Goal: Task Accomplishment & Management: Complete application form

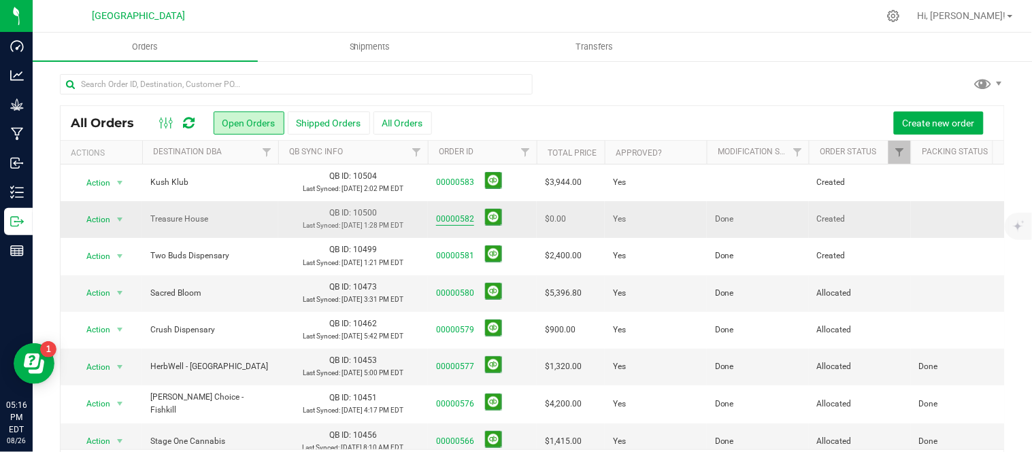
click at [456, 226] on link "00000582" at bounding box center [455, 219] width 38 height 13
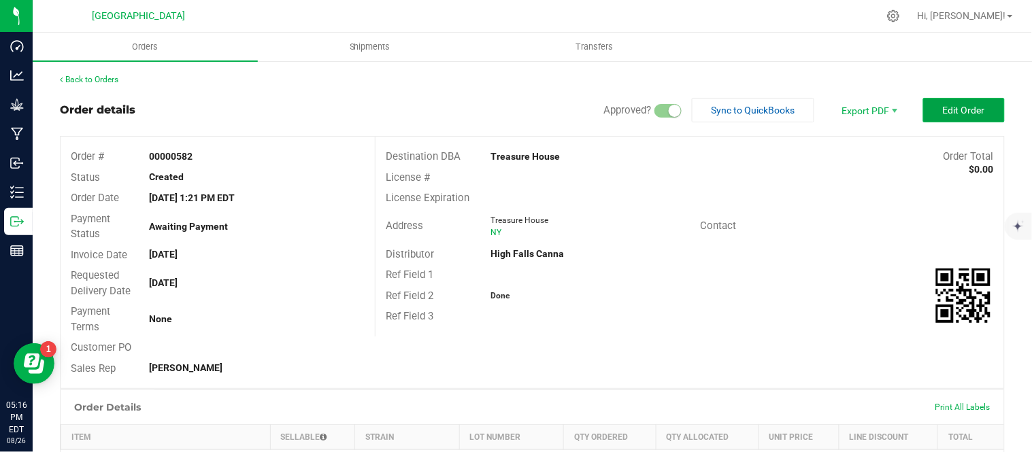
click at [948, 109] on span "Edit Order" at bounding box center [963, 110] width 42 height 11
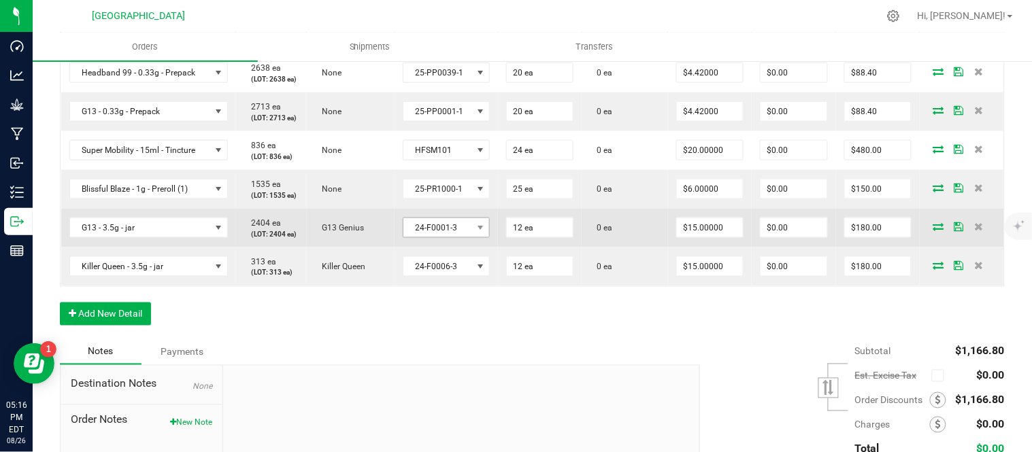
scroll to position [453, 0]
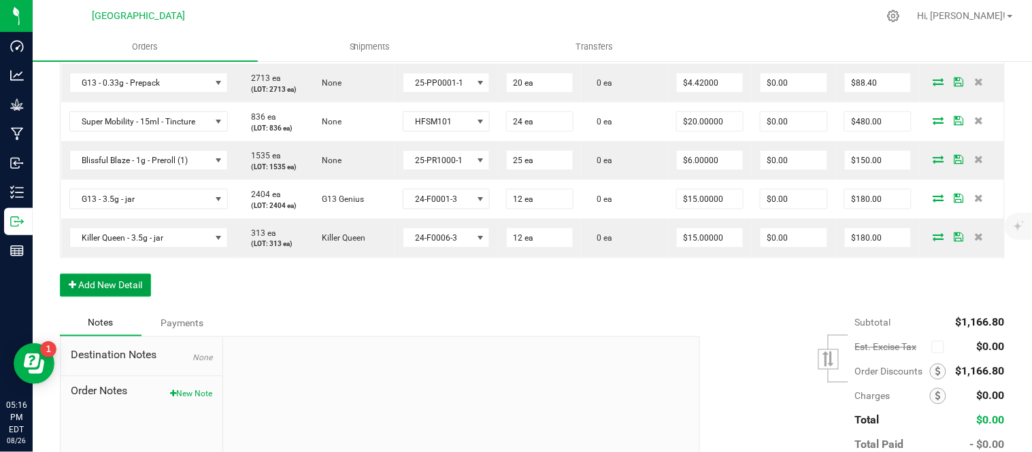
click at [107, 297] on button "Add New Detail" at bounding box center [105, 285] width 91 height 23
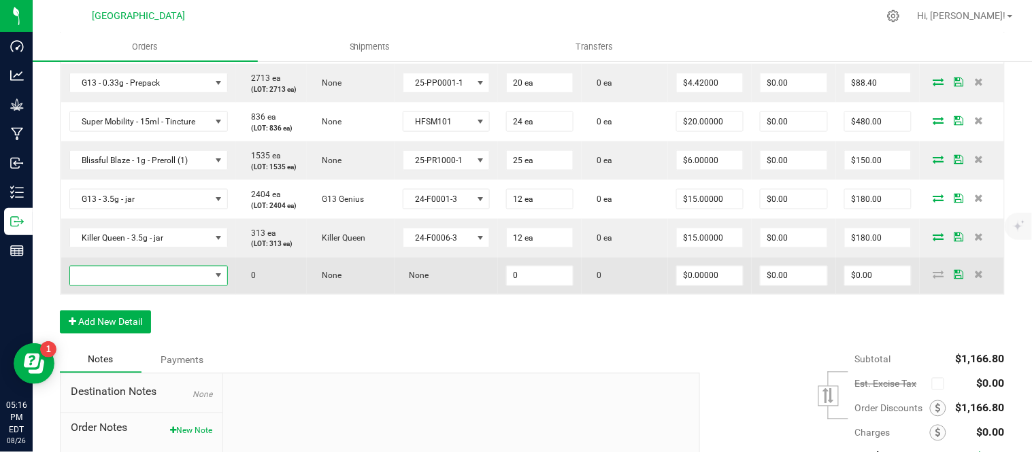
click at [110, 286] on span "NO DATA FOUND" at bounding box center [140, 276] width 140 height 19
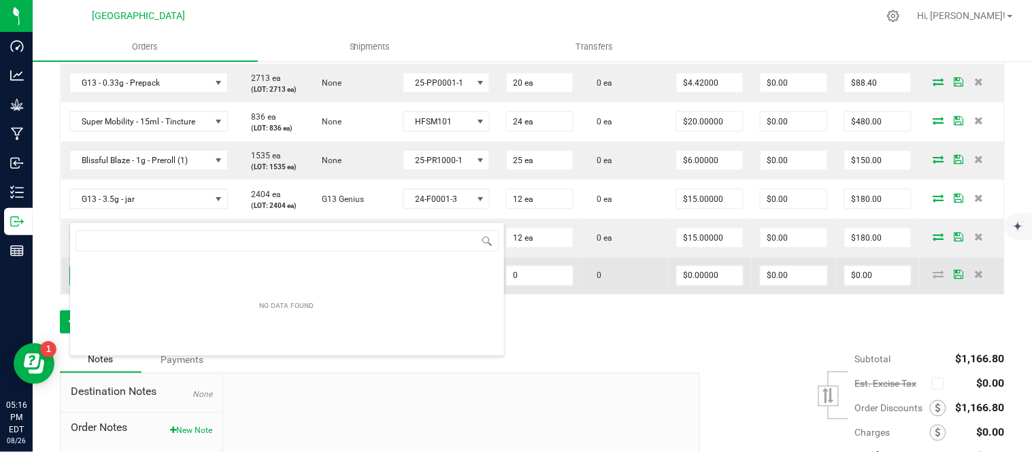
scroll to position [20, 158]
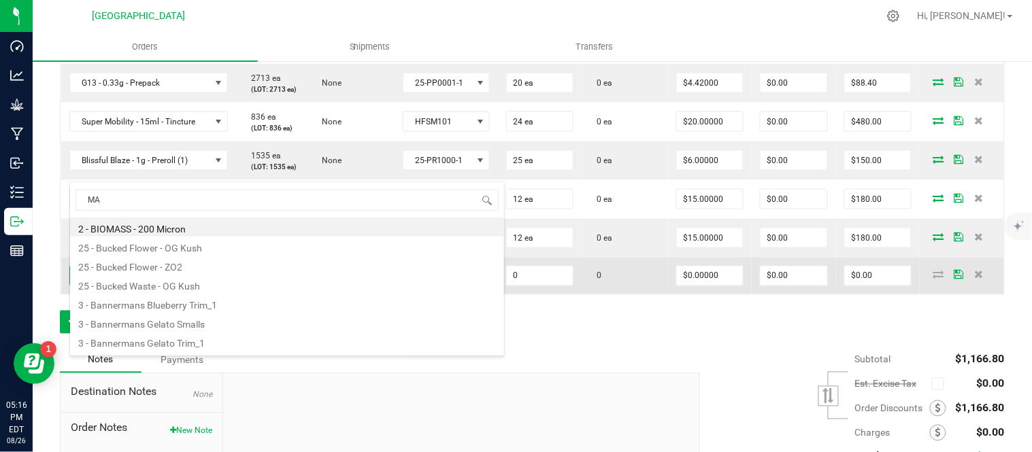
type input "MAC"
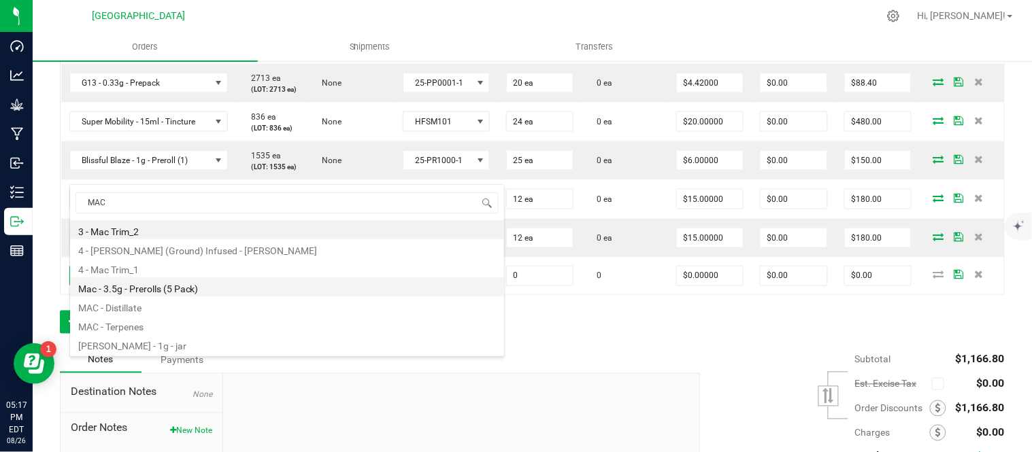
click at [209, 286] on li "Mac - 3.5g - Prerolls (5 Pack)" at bounding box center [287, 286] width 434 height 19
type input "0 ea"
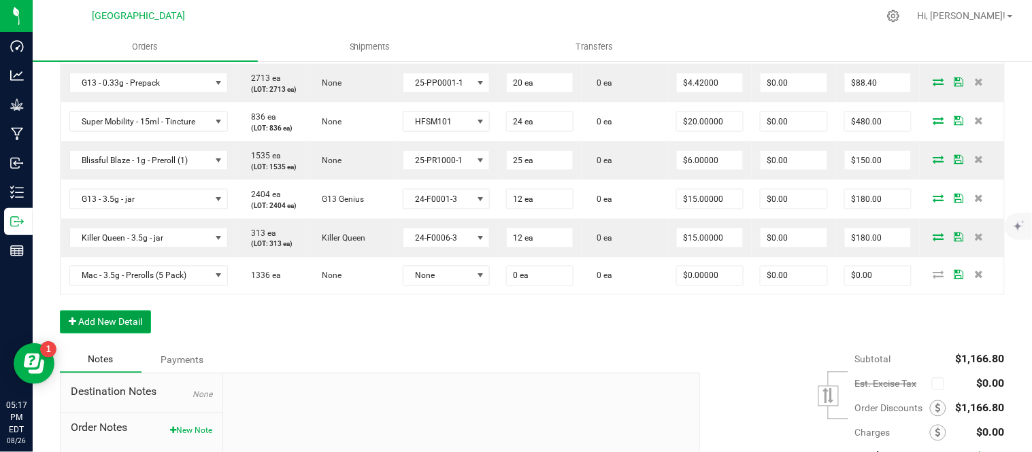
click at [102, 334] on button "Add New Detail" at bounding box center [105, 322] width 91 height 23
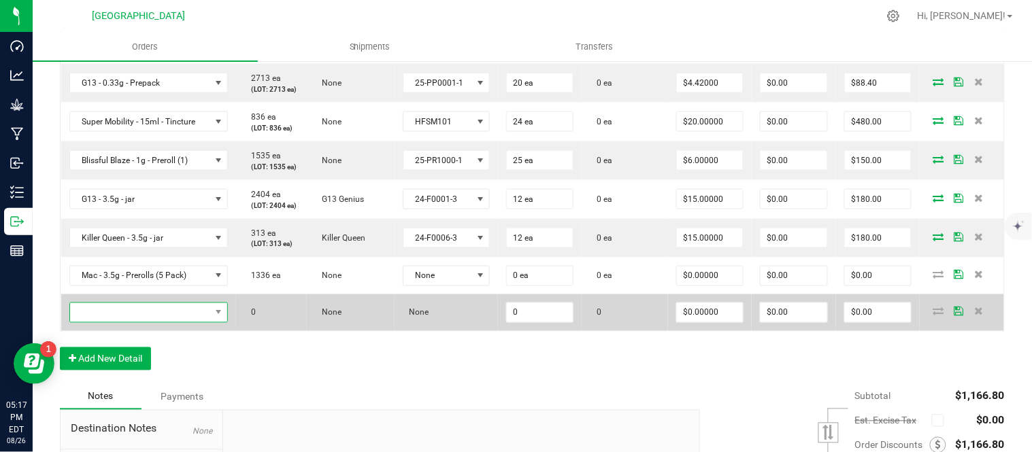
click at [98, 322] on span "NO DATA FOUND" at bounding box center [140, 312] width 140 height 19
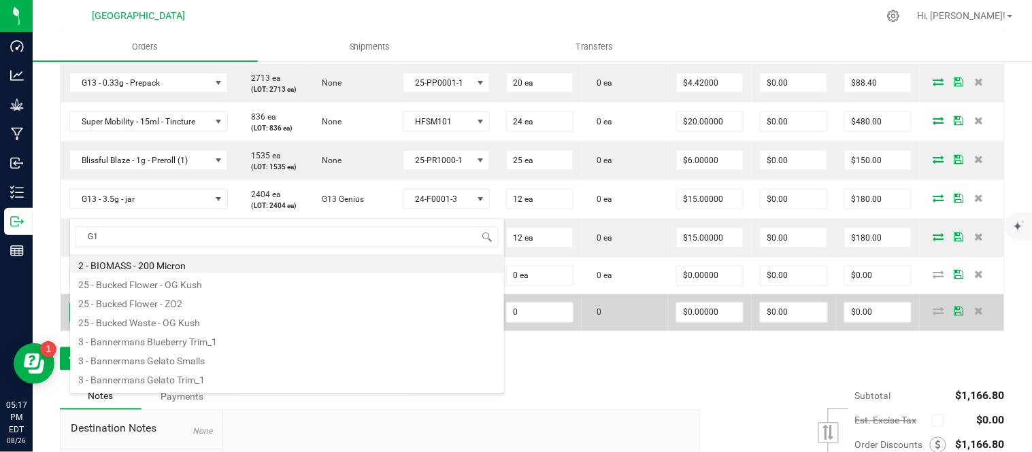
type input "G13"
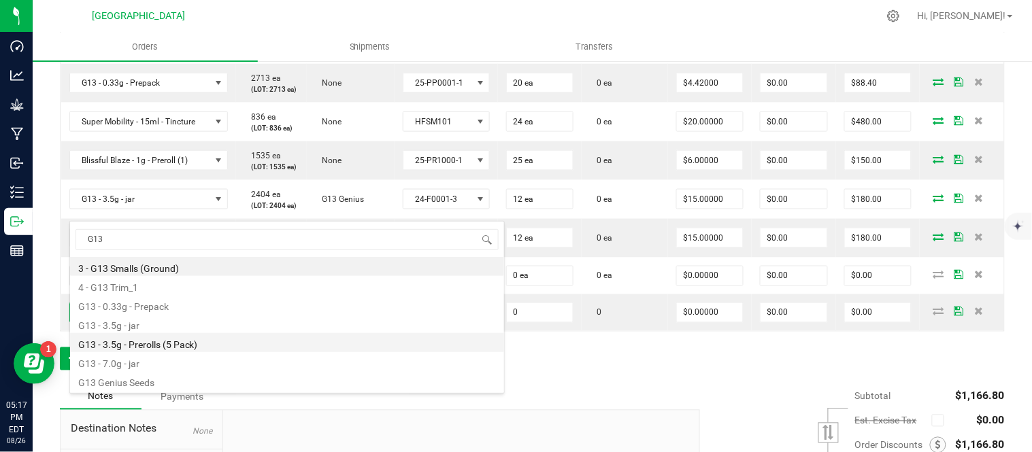
click at [133, 341] on li "G13 - 3.5g - Prerolls (5 Pack)" at bounding box center [287, 342] width 434 height 19
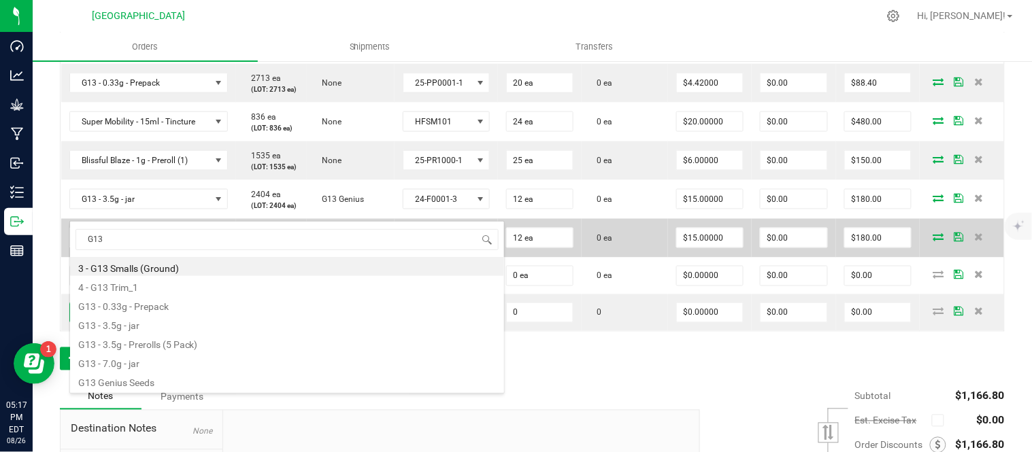
type input "0 ea"
type input "$15.00000"
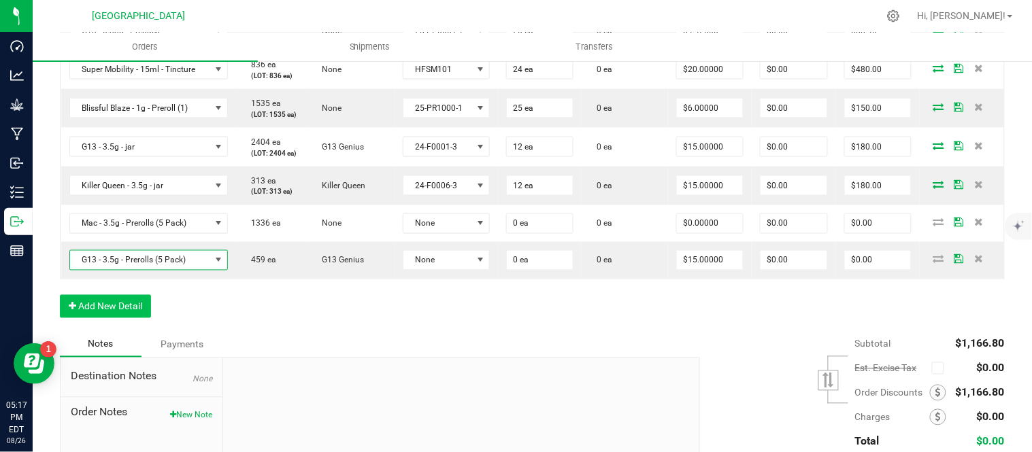
scroll to position [604, 0]
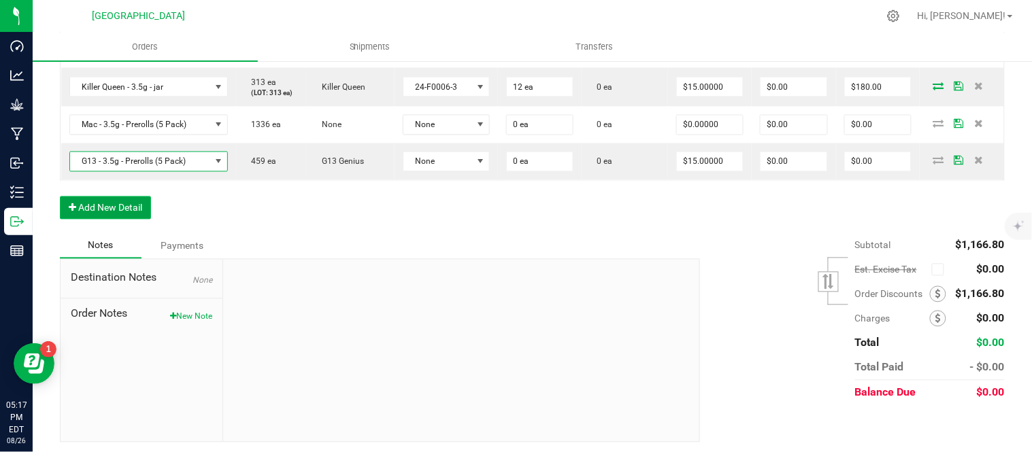
click at [104, 220] on button "Add New Detail" at bounding box center [105, 208] width 91 height 23
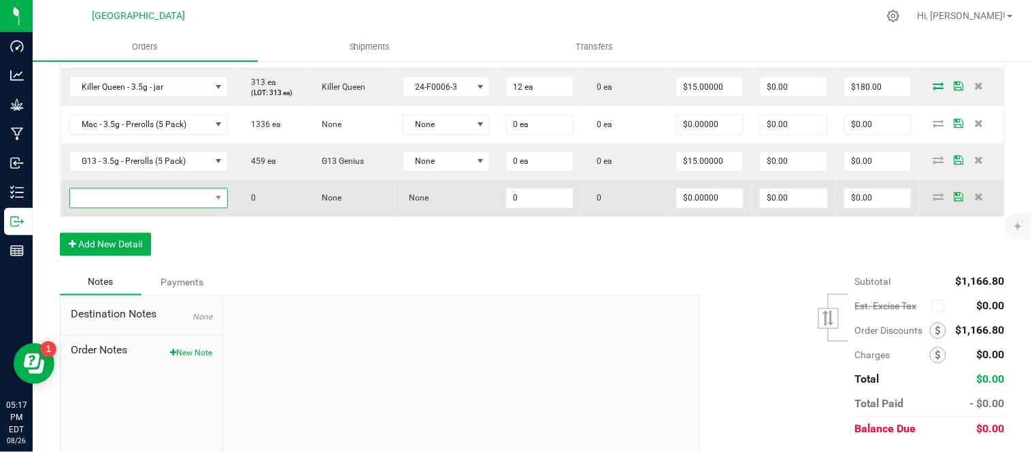
click at [113, 208] on span "NO DATA FOUND" at bounding box center [140, 198] width 140 height 19
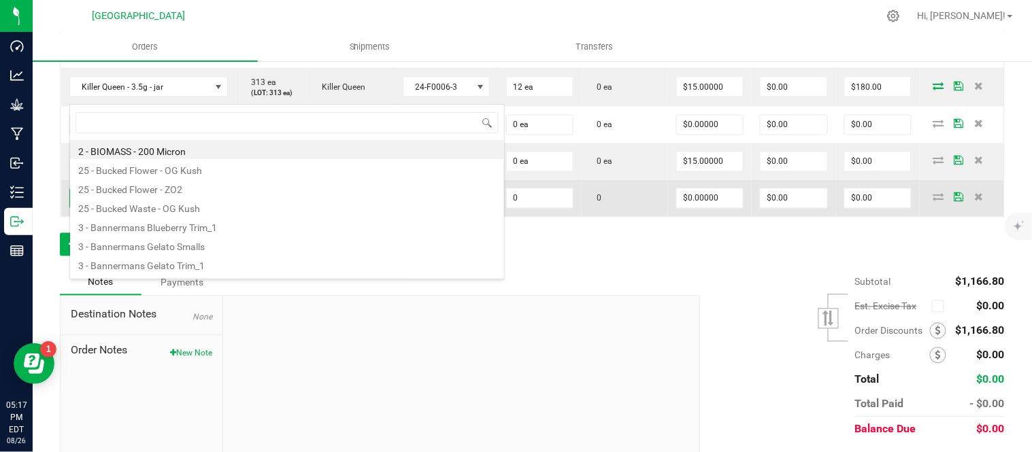
scroll to position [20, 158]
type input "OG Kush"
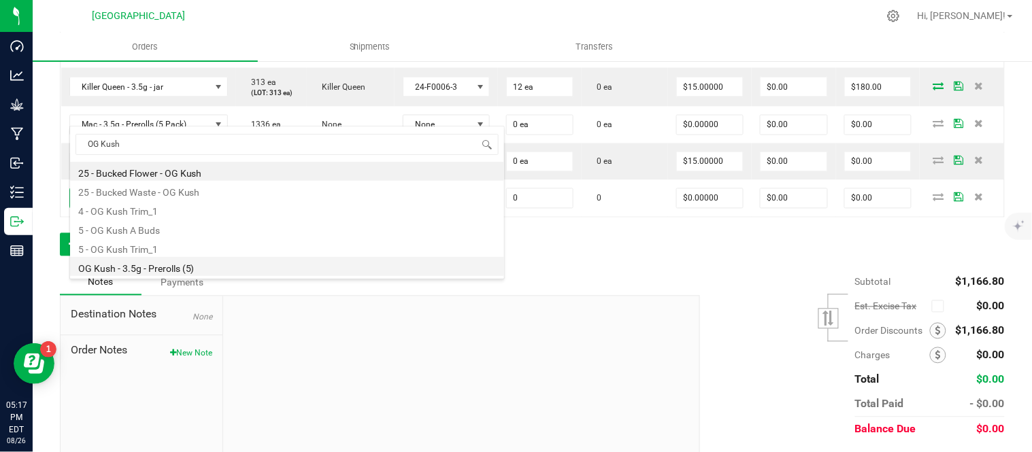
click at [186, 267] on li "OG Kush - 3.5g - Prerolls (5)" at bounding box center [287, 266] width 434 height 19
type input "0 ea"
type input "$15.00000"
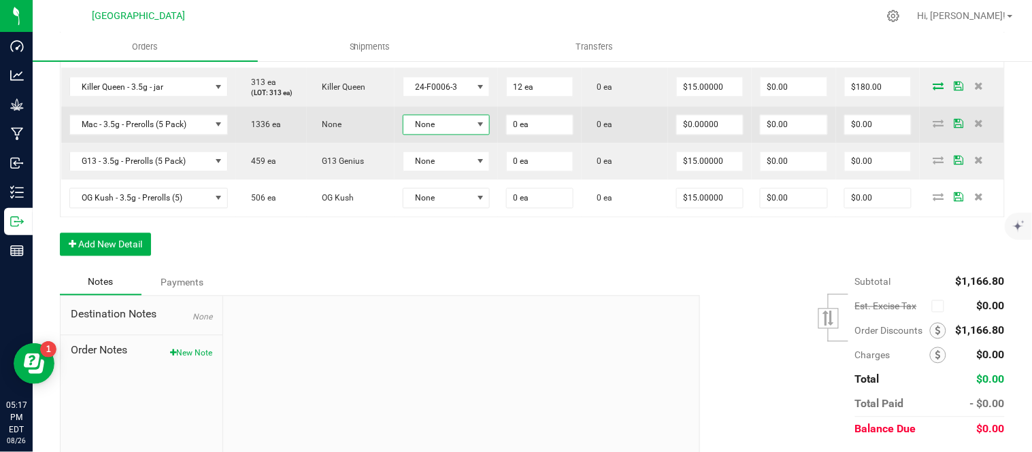
click at [480, 131] on span at bounding box center [480, 125] width 11 height 11
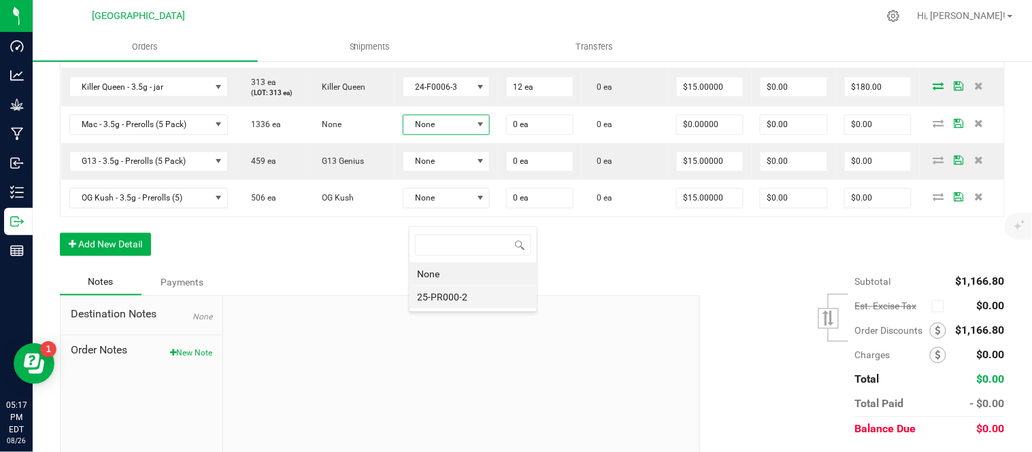
scroll to position [20, 86]
click at [471, 304] on li "25-PR000-2" at bounding box center [472, 297] width 127 height 23
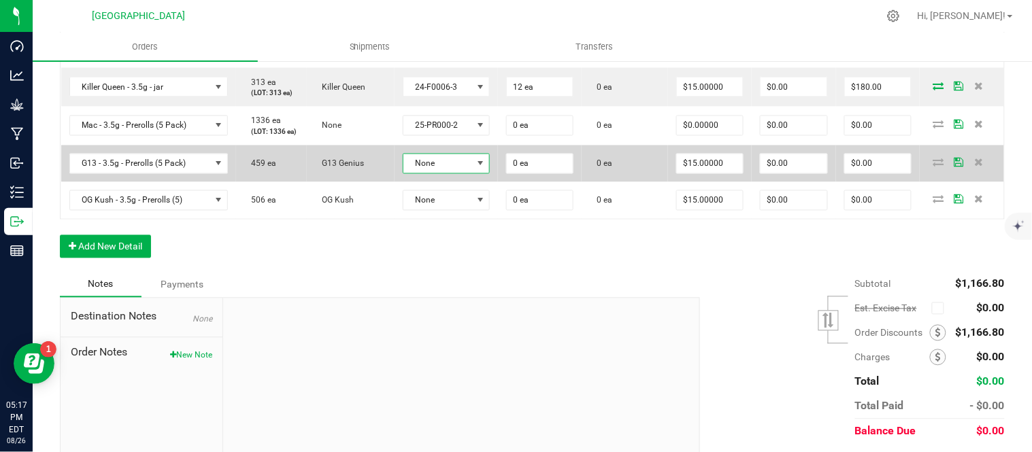
click at [464, 174] on span "None" at bounding box center [446, 164] width 87 height 20
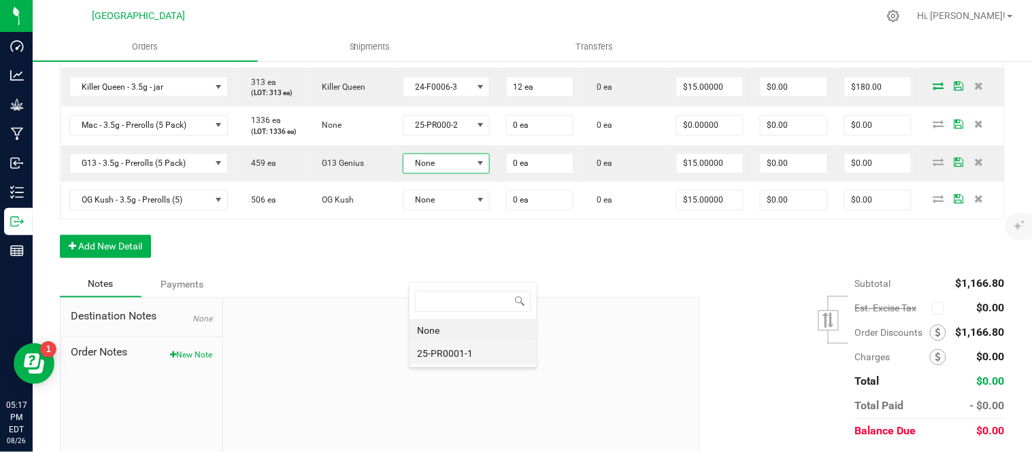
click at [452, 350] on li "25-PR0001-1" at bounding box center [472, 353] width 127 height 23
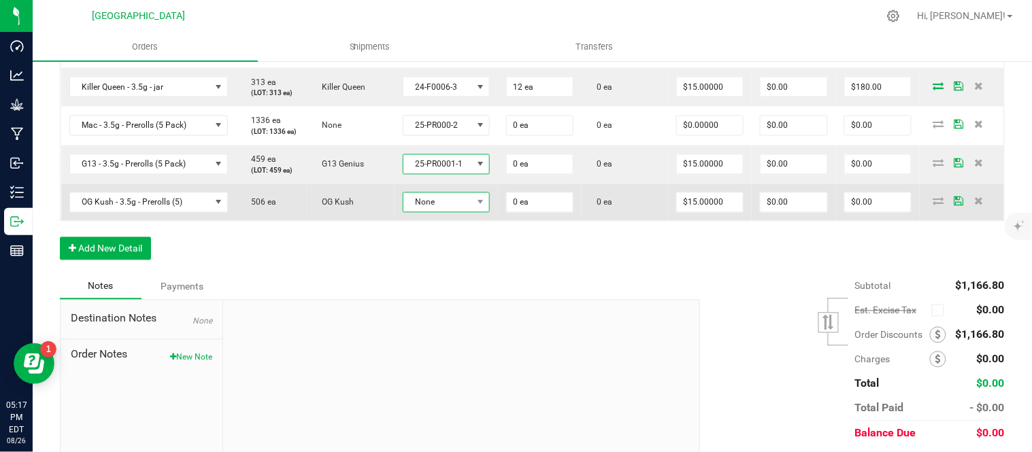
click at [454, 212] on span "None" at bounding box center [437, 202] width 69 height 19
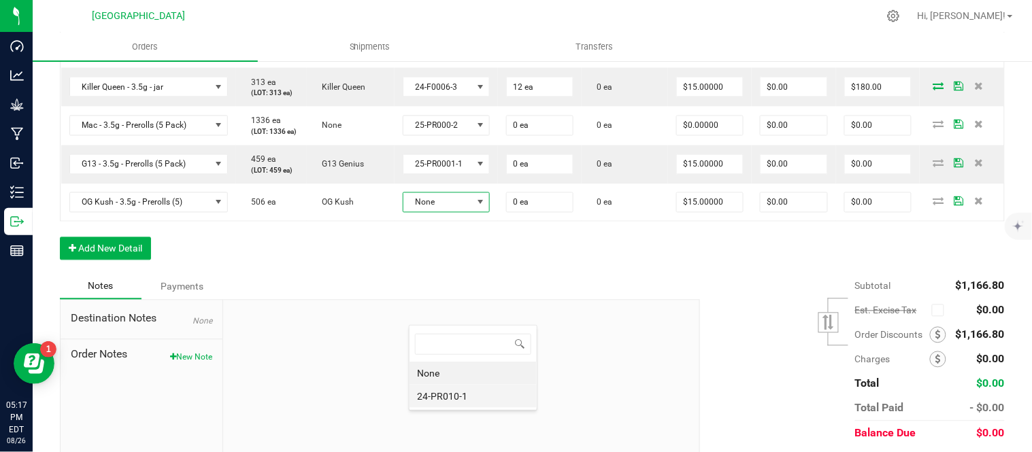
click at [453, 392] on li "24-PR010-1" at bounding box center [472, 396] width 127 height 23
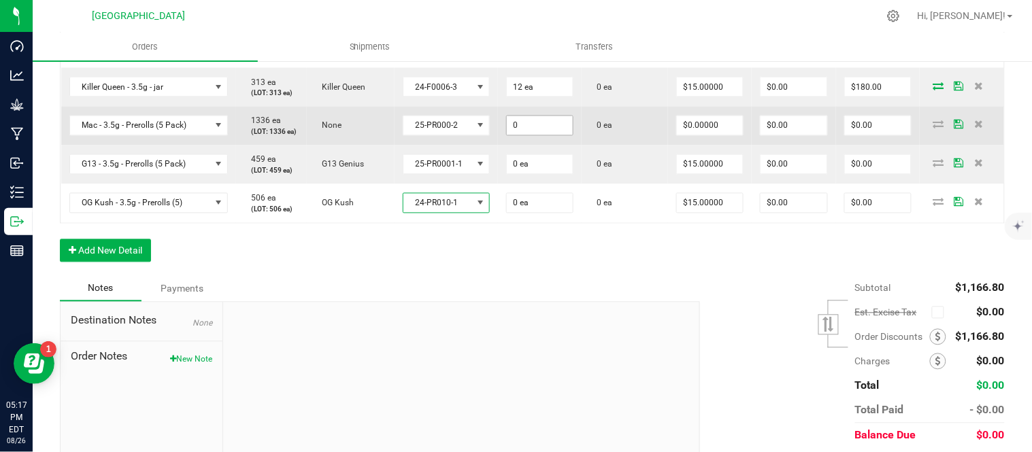
click at [549, 135] on input "0" at bounding box center [540, 125] width 67 height 19
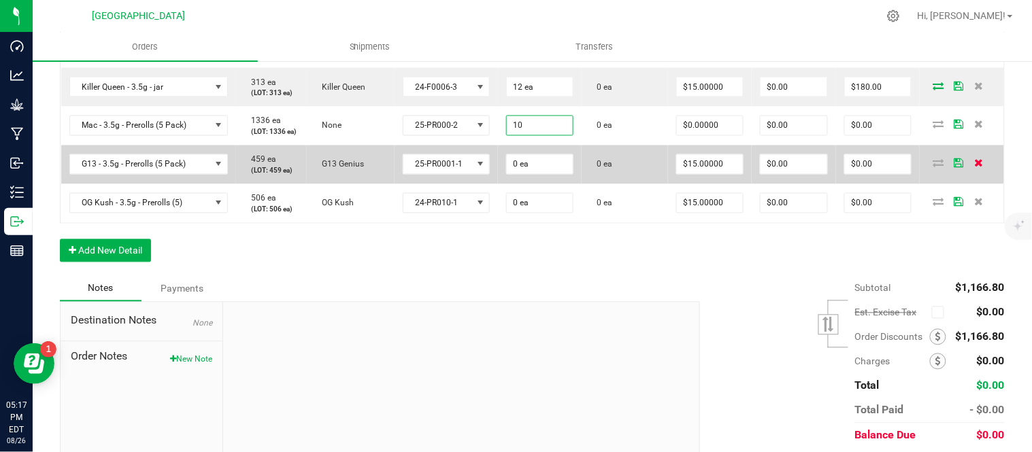
type input "10 ea"
click at [974, 167] on icon at bounding box center [978, 163] width 9 height 8
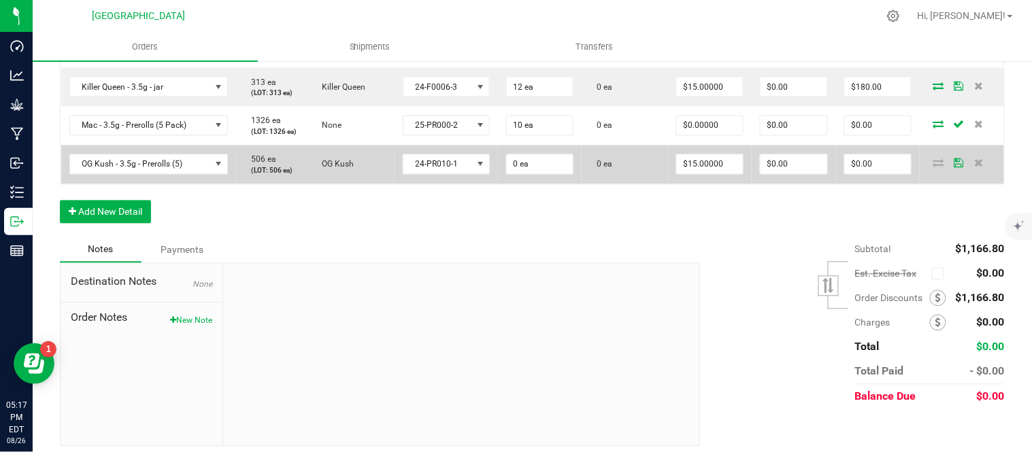
click at [970, 184] on td at bounding box center [961, 165] width 84 height 39
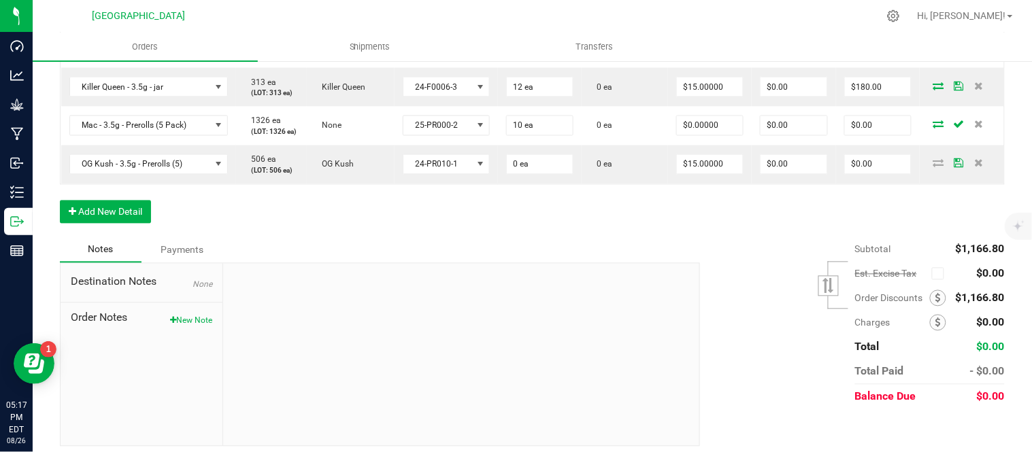
click at [571, 237] on div "Order Details Print All Labels Item Sellable Strain Lot Number Qty Ordered Qty …" at bounding box center [532, 26] width 944 height 424
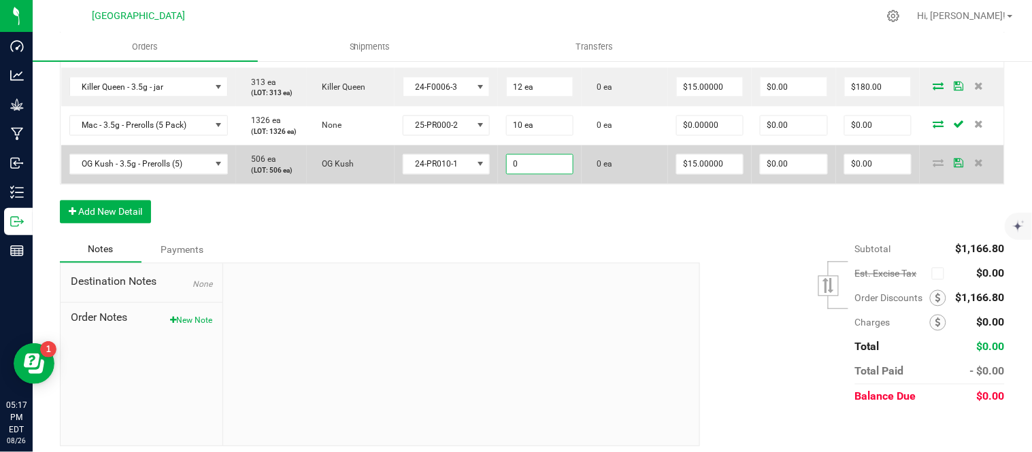
click at [554, 174] on input "0" at bounding box center [540, 164] width 67 height 19
type input "0 ea"
click at [179, 174] on span "OG Kush - 3.5g - Prerolls (5)" at bounding box center [140, 164] width 140 height 19
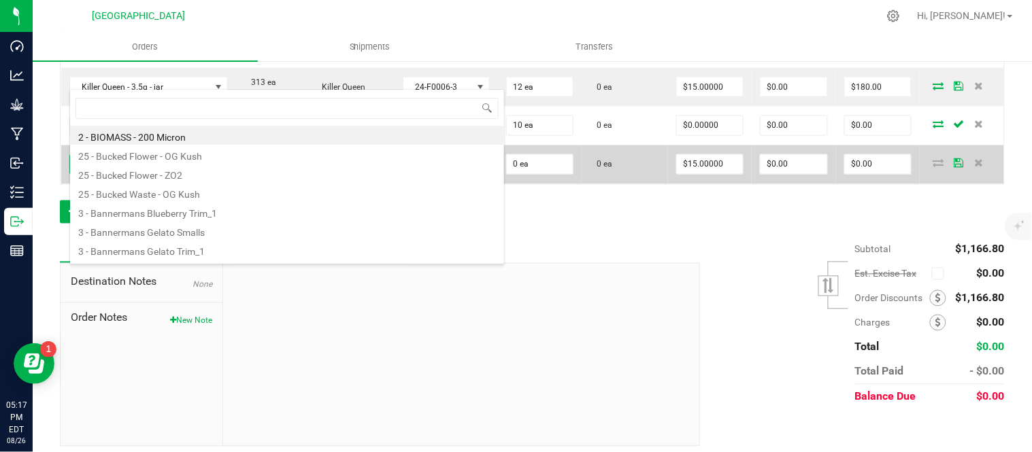
scroll to position [20, 158]
type input "MAC"
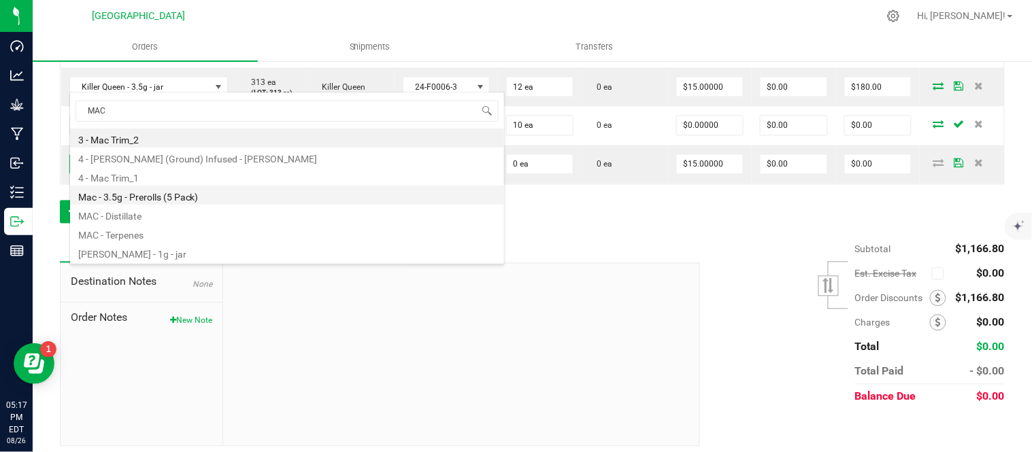
click at [167, 194] on li "Mac - 3.5g - Prerolls (5 Pack)" at bounding box center [287, 195] width 434 height 19
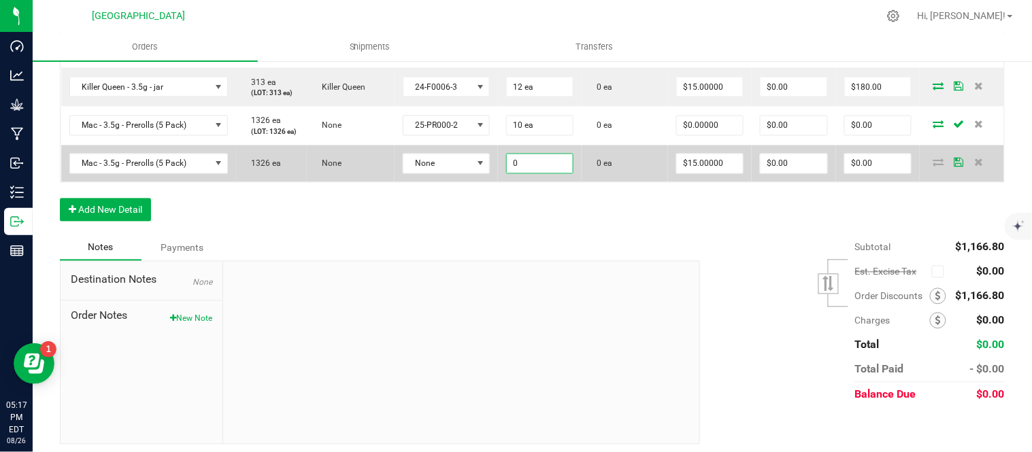
click at [528, 173] on input "0" at bounding box center [540, 163] width 67 height 19
type input "10 ea"
type input "$150.00"
click at [484, 169] on span at bounding box center [480, 163] width 11 height 11
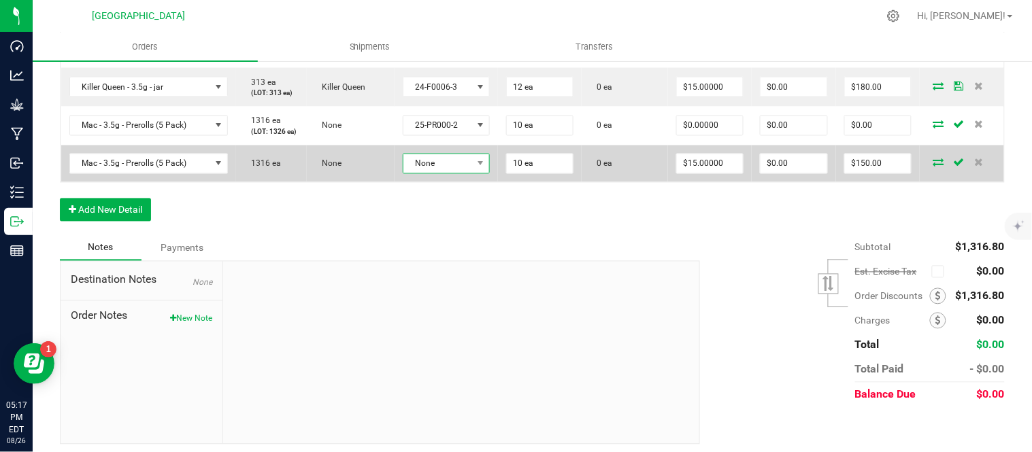
click at [447, 173] on span "None" at bounding box center [437, 163] width 69 height 19
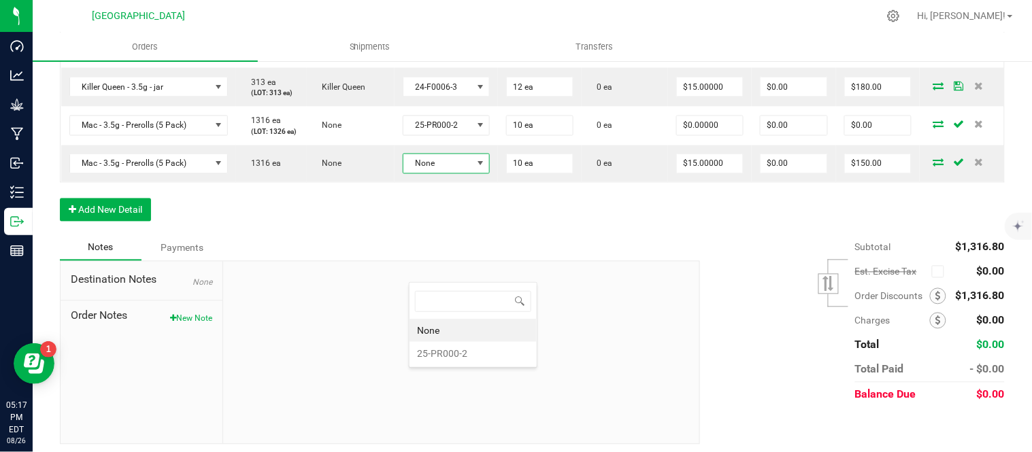
click at [446, 357] on li "25-PR000-2" at bounding box center [472, 353] width 127 height 23
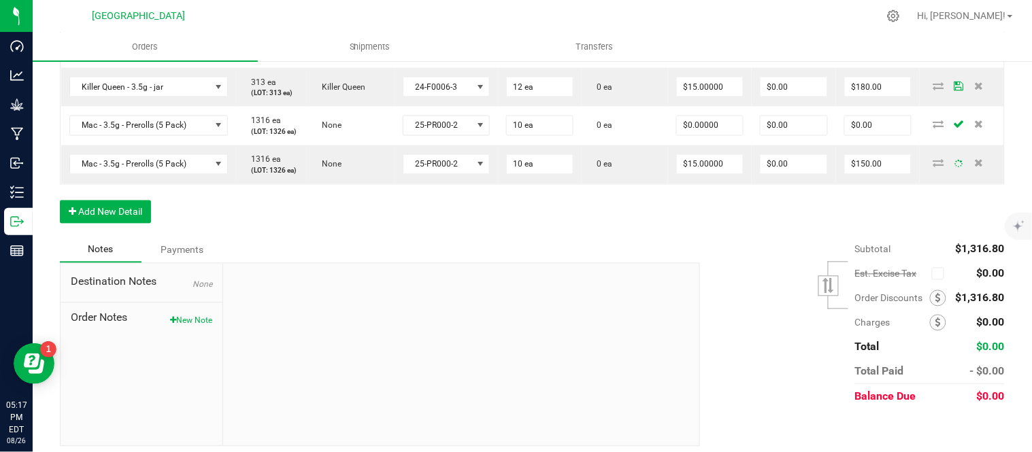
click at [524, 237] on div "Order Details Print All Labels Item Sellable Strain Lot Number Qty Ordered Qty …" at bounding box center [532, 26] width 944 height 424
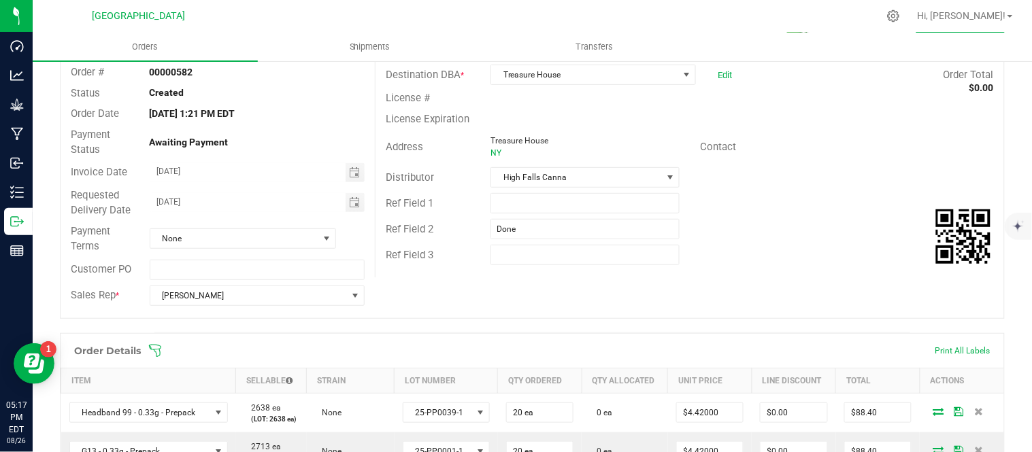
scroll to position [0, 0]
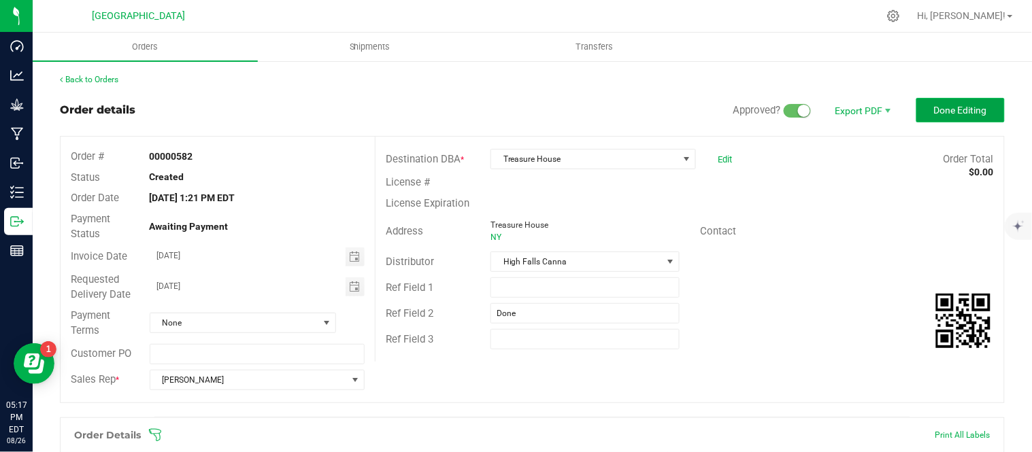
click at [949, 109] on span "Done Editing" at bounding box center [960, 110] width 53 height 11
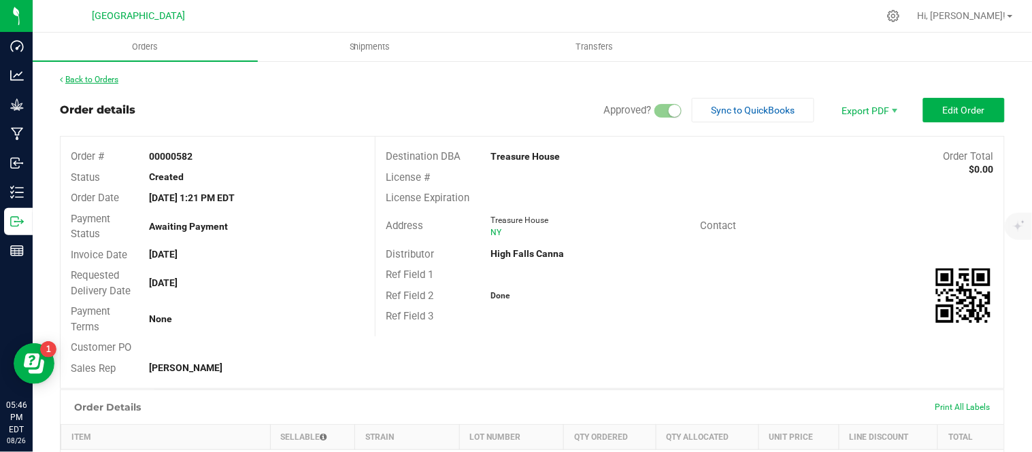
click at [116, 80] on link "Back to Orders" at bounding box center [89, 80] width 58 height 10
